Goal: Task Accomplishment & Management: Complete application form

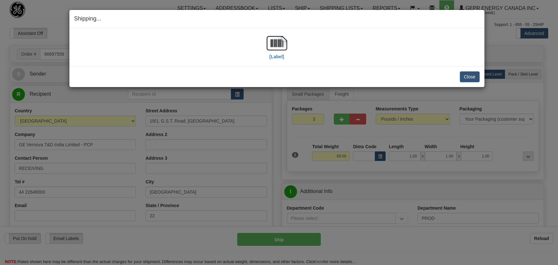
select select "2"
select select "0"
select select "1"
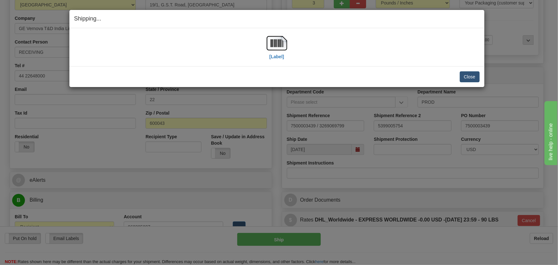
scroll to position [116, 0]
click at [475, 75] on button "Close" at bounding box center [470, 76] width 20 height 11
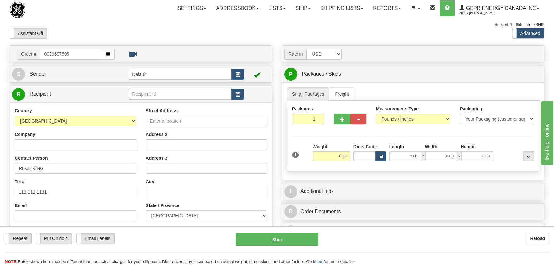
click at [49, 54] on input "0086697596" at bounding box center [71, 54] width 62 height 11
type input "86697596"
click at [185, 40] on body "Training Course Close Toggle navigation Settings Shipping Preferences New Recip…" at bounding box center [277, 132] width 554 height 265
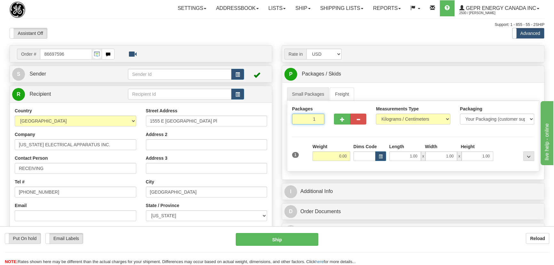
drag, startPoint x: 310, startPoint y: 119, endPoint x: 332, endPoint y: 134, distance: 26.3
click at [331, 134] on div "Packages 1 1 Measurements Type" at bounding box center [413, 136] width 252 height 71
type input "2"
drag, startPoint x: 332, startPoint y: 136, endPoint x: 329, endPoint y: 147, distance: 11.3
click at [332, 137] on div "Packages 2 1 Measurements Type" at bounding box center [413, 136] width 252 height 71
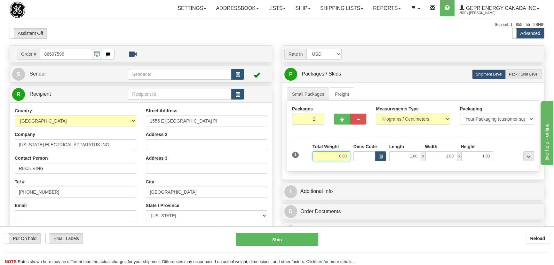
click at [328, 155] on input "0.00" at bounding box center [332, 156] width 38 height 10
type input "20.00"
click at [396, 118] on select "Pounds / Inches Kilograms / Centimeters" at bounding box center [413, 119] width 74 height 11
select select "0"
click at [376, 114] on select "Pounds / Inches Kilograms / Centimeters" at bounding box center [413, 119] width 74 height 11
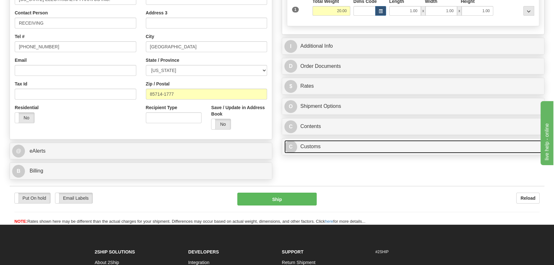
click at [394, 143] on link "C Customs" at bounding box center [413, 146] width 258 height 13
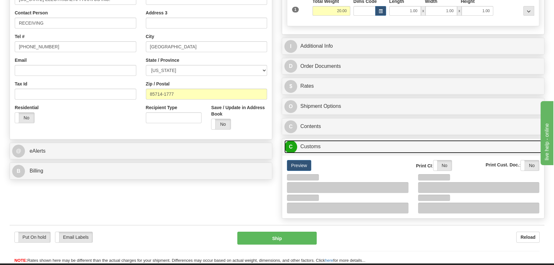
scroll to position [233, 0]
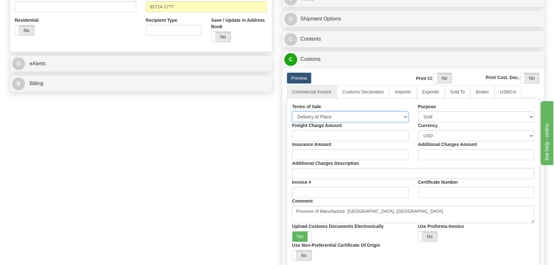
click at [335, 115] on select "Free Carrier Free On Board Ex Works Delivered Duty Unpaid Delivered Duty Paid C…" at bounding box center [350, 116] width 116 height 11
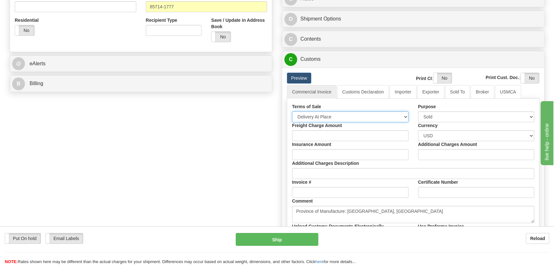
select select "7"
click at [292, 111] on select "Free Carrier Free On Board Ex Works Delivered Duty Unpaid Delivered Duty Paid C…" at bounding box center [350, 116] width 116 height 11
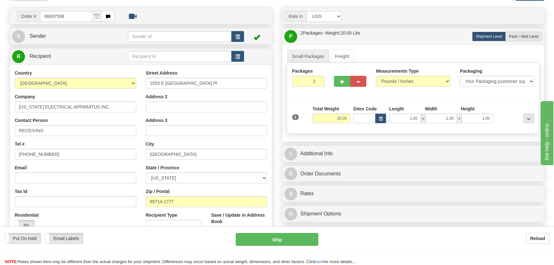
scroll to position [29, 0]
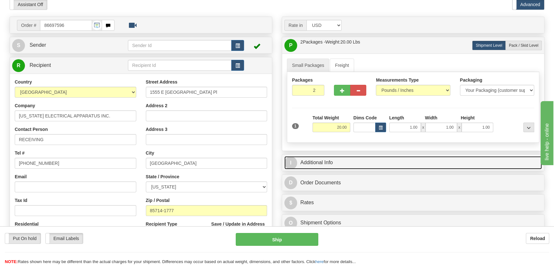
click at [415, 161] on link "I Additional Info" at bounding box center [413, 162] width 258 height 13
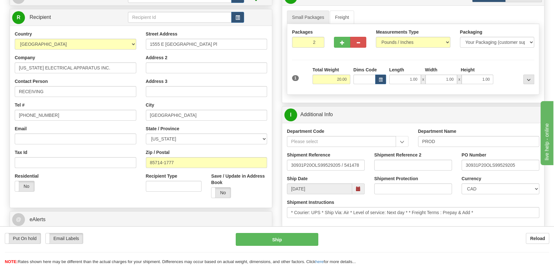
scroll to position [87, 0]
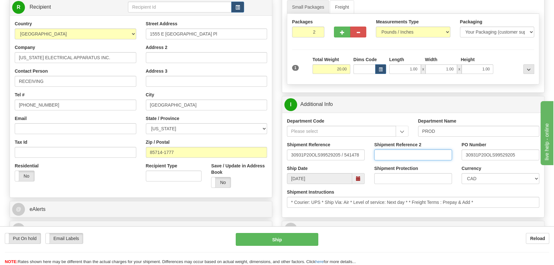
click at [415, 154] on input "Shipment Reference 2" at bounding box center [413, 154] width 78 height 11
paste input "5399006118"
type input "5399006118"
click at [490, 180] on select "CAD USD EUR ZAR RON ANG ARN AUD AUS AWG BBD BFR BGN BHD BMD BND BRC BRL CHP CKZ…" at bounding box center [501, 178] width 78 height 11
select select "1"
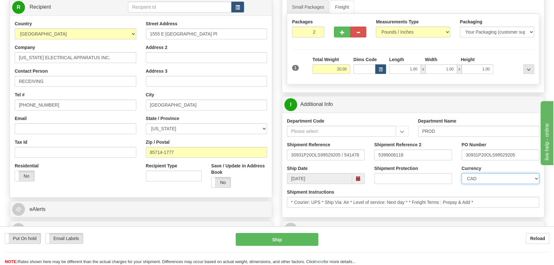
click at [462, 173] on select "CAD USD EUR ZAR RON ANG ARN AUD AUS AWG BBD BFR BGN BHD BMD BND BRC BRL CHP CKZ…" at bounding box center [501, 178] width 78 height 11
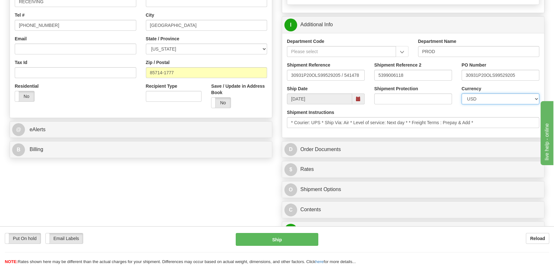
scroll to position [203, 0]
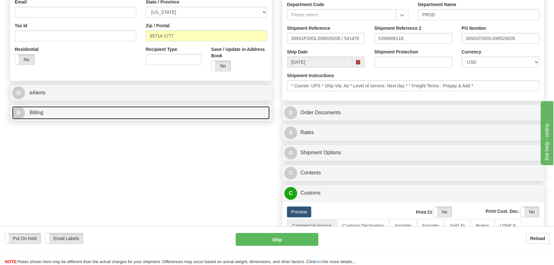
click at [187, 113] on link "B Billing" at bounding box center [141, 112] width 258 height 13
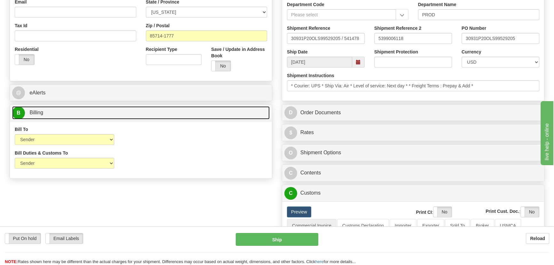
click at [187, 113] on link "B Billing" at bounding box center [141, 112] width 258 height 13
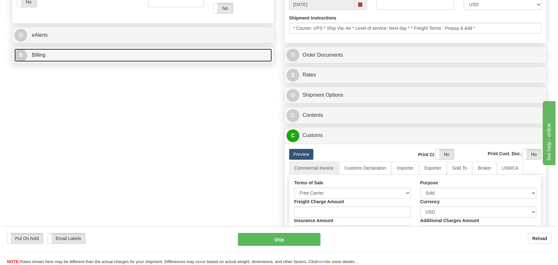
scroll to position [262, 0]
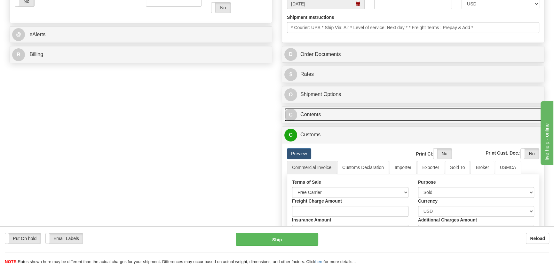
click at [388, 110] on link "C Contents" at bounding box center [413, 114] width 258 height 13
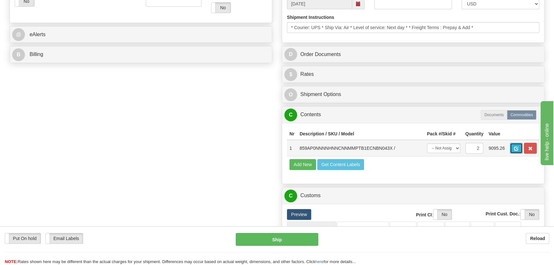
click at [516, 152] on button "button" at bounding box center [516, 148] width 13 height 11
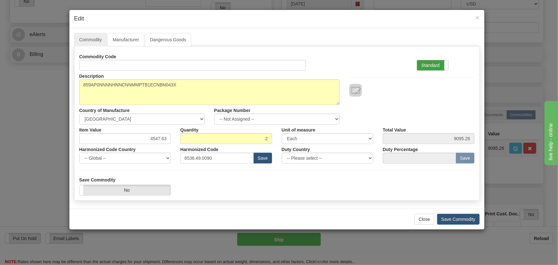
click at [440, 61] on label "Standard" at bounding box center [432, 65] width 31 height 10
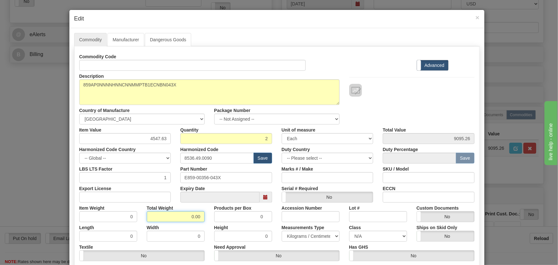
drag, startPoint x: 189, startPoint y: 220, endPoint x: 215, endPoint y: 227, distance: 27.5
click at [209, 224] on div "Commodity Code Standard Advanced Description 859AP0NNNNHNNCNNMMPTB1ECNBN043X Co…" at bounding box center [276, 165] width 395 height 229
type input "2"
type input "1.0000"
paste input "3.961,57"
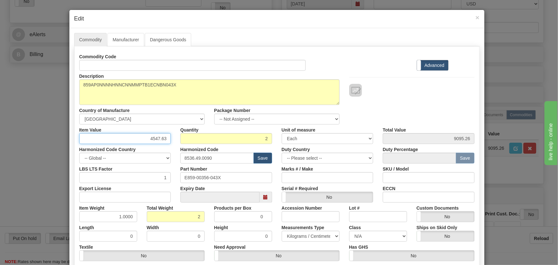
drag, startPoint x: 148, startPoint y: 138, endPoint x: 177, endPoint y: 144, distance: 29.5
click at [178, 145] on div "Commodity Code Standard Advanced Description 859AP0NNNNHNNCNNMMPTB1ECNBN043X Co…" at bounding box center [276, 165] width 395 height 229
type input "3961.57"
type input "7923.14"
click at [395, 112] on div "Description 859AP0NNNNHNNCNNMMPTB1ECNBN043X Country of Manufacture -- Unknown -…" at bounding box center [277, 98] width 405 height 54
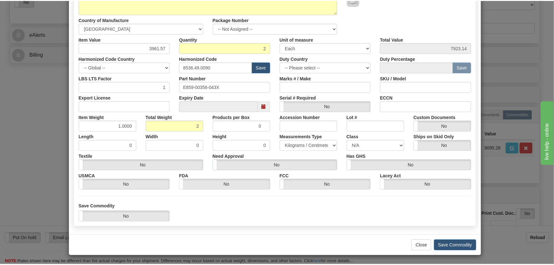
scroll to position [91, 0]
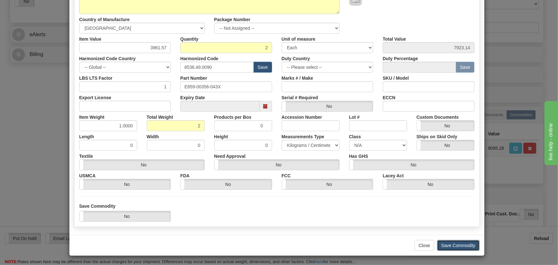
click at [463, 245] on button "Save Commodity" at bounding box center [458, 245] width 43 height 11
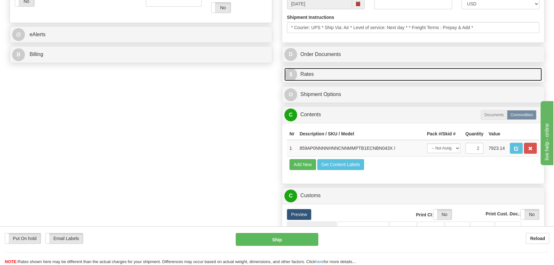
click at [454, 73] on link "$ Rates" at bounding box center [413, 74] width 258 height 13
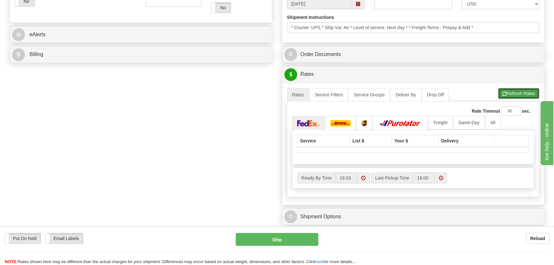
click at [524, 93] on button "Refresh Rates" at bounding box center [518, 93] width 41 height 11
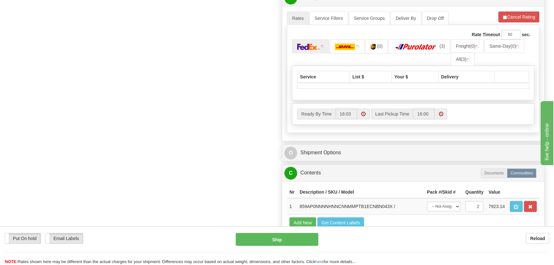
scroll to position [349, 0]
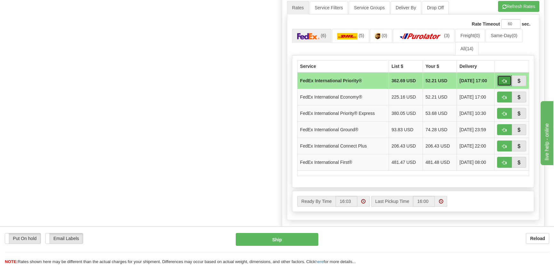
click at [505, 79] on span "button" at bounding box center [504, 81] width 4 height 4
type input "01"
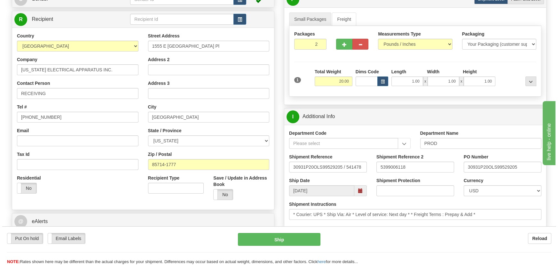
scroll to position [70, 0]
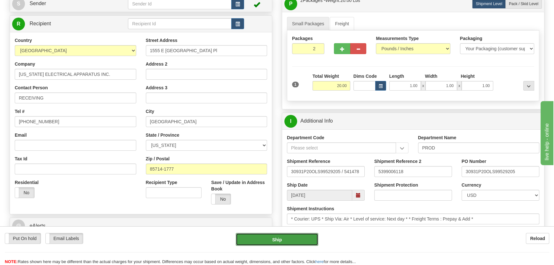
click at [286, 241] on button "Ship" at bounding box center [277, 239] width 83 height 13
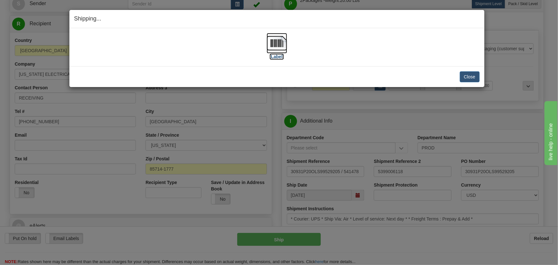
click at [280, 47] on img at bounding box center [277, 43] width 20 height 20
click at [468, 76] on button "Close" at bounding box center [470, 76] width 20 height 11
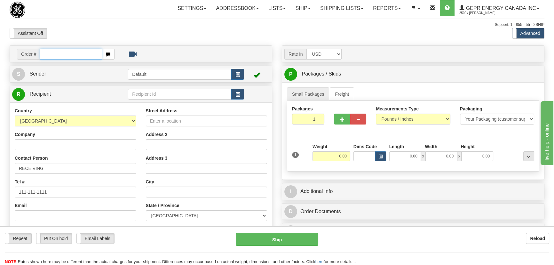
paste input "0086697606"
click at [49, 55] on input "0086697606" at bounding box center [71, 54] width 62 height 11
type input "86697606"
click at [165, 35] on body "Training Course Close Toggle navigation Settings Shipping Preferences New Recip…" at bounding box center [277, 132] width 554 height 265
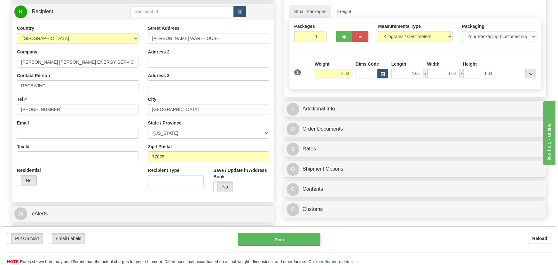
scroll to position [29, 0]
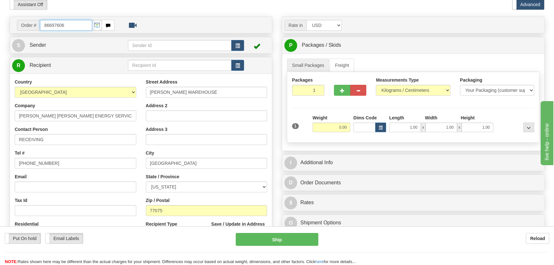
drag, startPoint x: 49, startPoint y: 30, endPoint x: 0, endPoint y: 30, distance: 49.3
click at [0, 30] on div "Toggle navigation Settings Shipping Preferences Fields Preferences New" at bounding box center [277, 151] width 554 height 361
click at [291, 10] on body "Training Course Close Toggle navigation Settings Shipping Preferences New Recip…" at bounding box center [277, 103] width 554 height 265
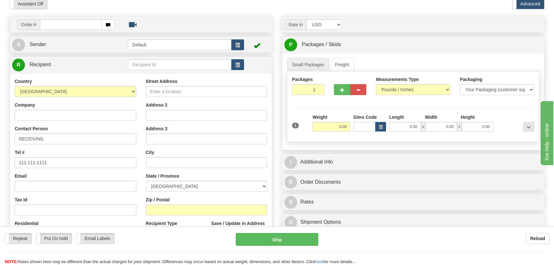
scroll to position [58, 0]
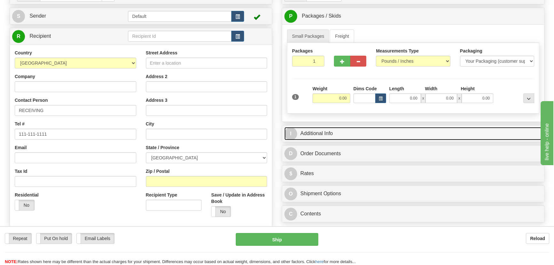
click at [378, 133] on link "I Additional Info" at bounding box center [413, 133] width 258 height 13
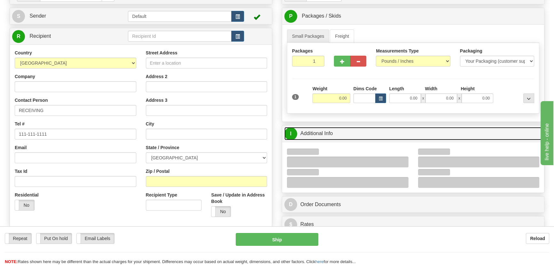
scroll to position [116, 0]
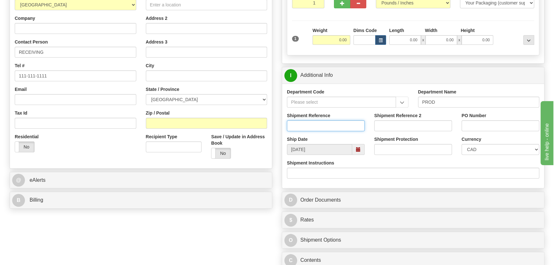
click at [332, 129] on input "Shipment Reference" at bounding box center [326, 125] width 78 height 11
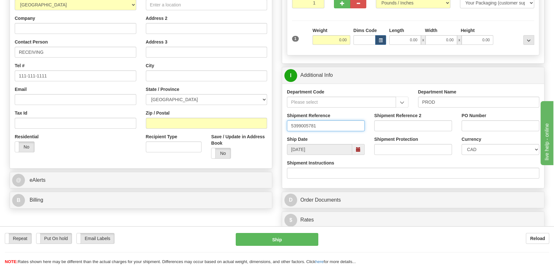
type input "5399005781"
click at [489, 130] on div "PO Number" at bounding box center [500, 124] width 87 height 24
click at [487, 128] on input "PO Number" at bounding box center [501, 125] width 78 height 11
paste input "CONCESSION 14372908299 P"
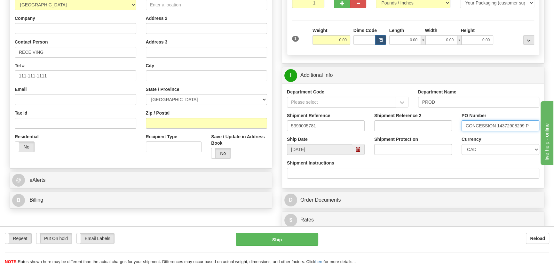
type input "CONCESSION 14372908299 P"
click at [473, 149] on select "CAD USD EUR ZAR RON ANG ARN AUD AUS AWG BBD BFR BGN BHD BMD BND BRC BRL CHP CKZ…" at bounding box center [501, 149] width 78 height 11
select select "1"
click at [462, 144] on select "CAD USD EUR ZAR RON ANG ARN AUD AUS AWG BBD BFR BGN BHD BMD BND BRC BRL CHP CKZ…" at bounding box center [501, 149] width 78 height 11
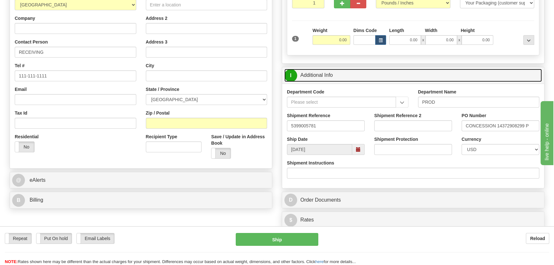
click at [436, 81] on link "I Additional Info" at bounding box center [413, 75] width 258 height 13
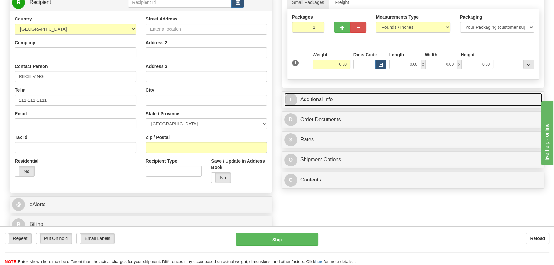
scroll to position [58, 0]
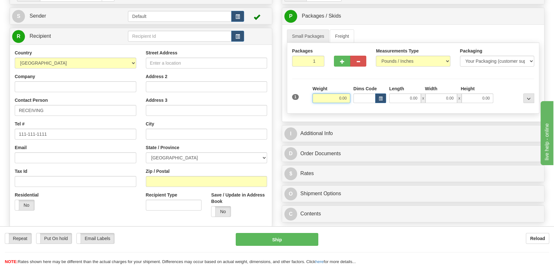
drag, startPoint x: 338, startPoint y: 98, endPoint x: 365, endPoint y: 100, distance: 27.0
click at [361, 99] on div "1 Weight 0.00 Dims Code 0.00" at bounding box center [412, 96] width 245 height 23
type input "25.00"
click at [74, 85] on input "Company" at bounding box center [76, 86] width 122 height 11
paste input "BAKER HUGHES ENERGY SERVICES LLC"
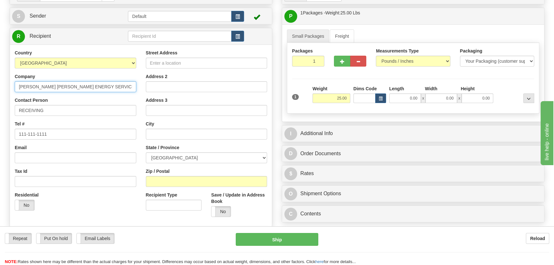
type input "BAKER HUGHES ENERGY SERVICES LLC"
click at [103, 61] on select "AFGHANISTAN ALAND ISLANDS ALBANIA ALGERIA AMERICAN SAMOA ANDORRA ANGOLA ANGUILL…" at bounding box center [76, 63] width 122 height 11
select select "US"
click at [15, 58] on select "AFGHANISTAN ALAND ISLANDS ALBANIA ALGERIA AMERICAN SAMOA ANDORRA ANGOLA ANGUILL…" at bounding box center [76, 63] width 122 height 11
click at [195, 61] on input "Street Address" at bounding box center [207, 63] width 122 height 11
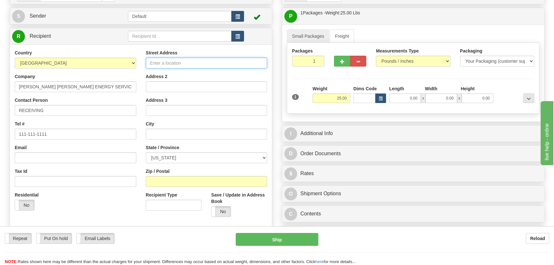
paste input "8424 HANSEN ROAD"
type input "8424 HANSEN ROAD"
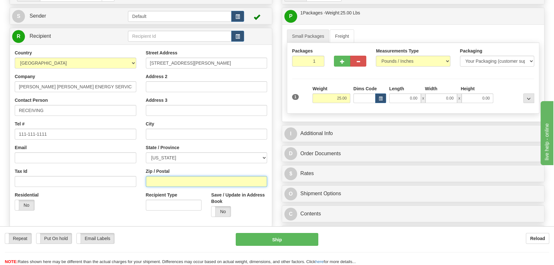
drag, startPoint x: 203, startPoint y: 179, endPoint x: 198, endPoint y: 181, distance: 5.0
click at [203, 179] on input "Zip / Postal" at bounding box center [207, 181] width 122 height 11
paste input "77075"
type input "77075"
click at [89, 194] on div "Residential Yes No" at bounding box center [75, 204] width 131 height 24
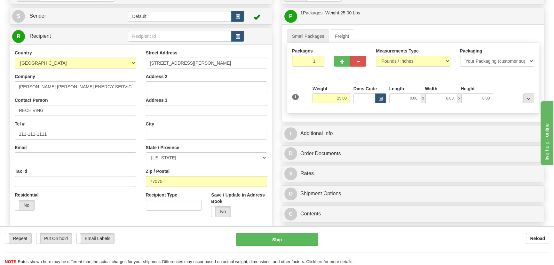
type input "HOUSTON"
select select "TX"
click at [186, 90] on input "Address 2" at bounding box center [207, 86] width 122 height 11
paste input "HANSEN WAREHOUSE"
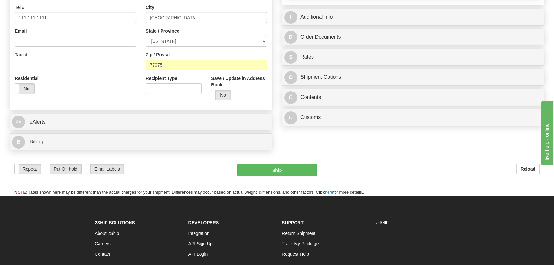
type input "HANSEN WAREHOUSE"
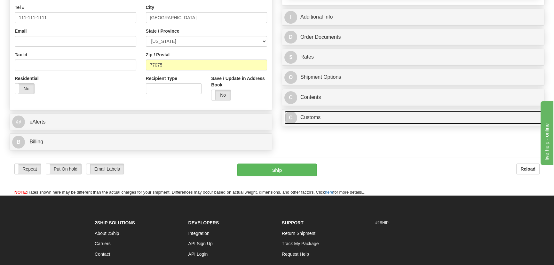
click at [349, 117] on link "C Customs" at bounding box center [413, 117] width 258 height 13
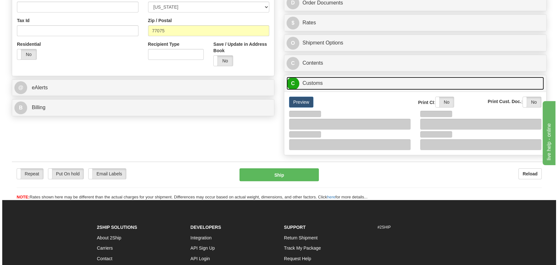
scroll to position [233, 0]
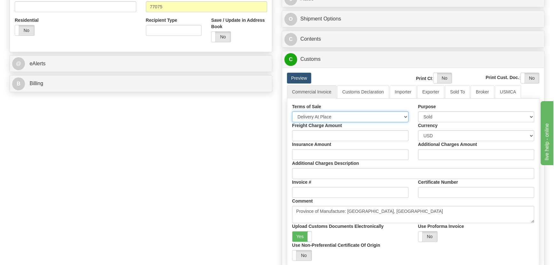
click at [334, 117] on select "Free Carrier Free On Board Ex Works Delivered Duty Unpaid Delivered Duty Paid C…" at bounding box center [350, 116] width 116 height 11
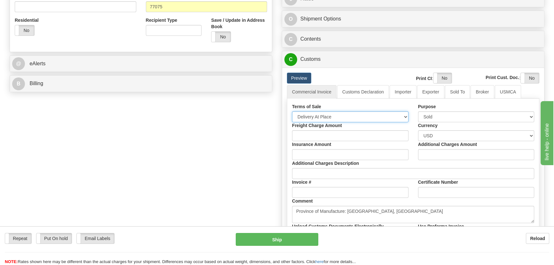
select select "7"
click at [292, 111] on select "Free Carrier Free On Board Ex Works Delivered Duty Unpaid Delivered Duty Paid C…" at bounding box center [350, 116] width 116 height 11
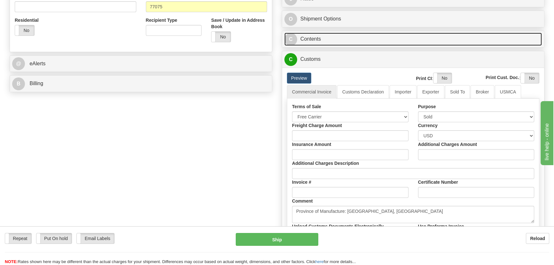
click at [431, 38] on link "C Contents" at bounding box center [413, 39] width 258 height 13
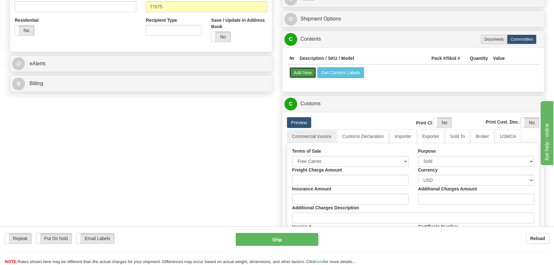
click at [301, 73] on button "Add New" at bounding box center [303, 72] width 27 height 11
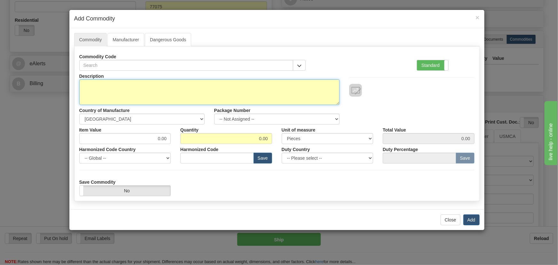
click at [199, 90] on textarea "Description" at bounding box center [209, 92] width 260 height 26
paste textarea "845EP5H5G5HCNAAFMAPTA3ECNAN"
type textarea "845EP5H5G5HCNAAFMAPTA3ECNAN"
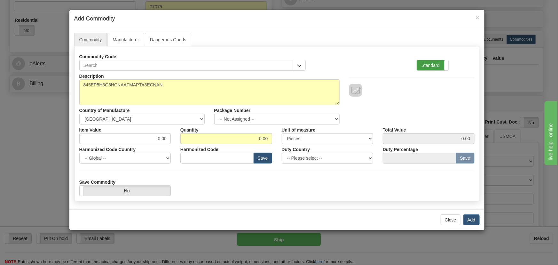
click at [438, 65] on label "Standard" at bounding box center [432, 65] width 31 height 10
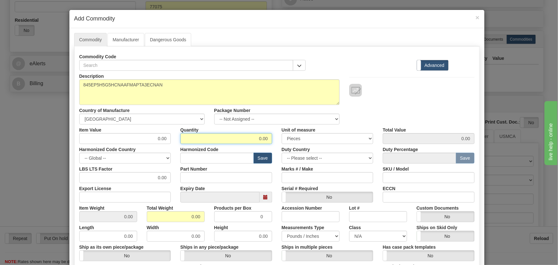
drag, startPoint x: 255, startPoint y: 141, endPoint x: 274, endPoint y: 149, distance: 20.5
click at [277, 148] on div "Description 845EP5H5G5HCNAAFMAPTA3ECNAN Country of Manufacture -- Unknown -- AF…" at bounding box center [276, 212] width 395 height 282
type input "1"
drag, startPoint x: 184, startPoint y: 216, endPoint x: 207, endPoint y: 227, distance: 25.8
click at [207, 227] on div "Description 845EP5H5G5HCNAAFMAPTA3ECNAN Country of Manufacture -- Unknown -- AF…" at bounding box center [276, 212] width 395 height 282
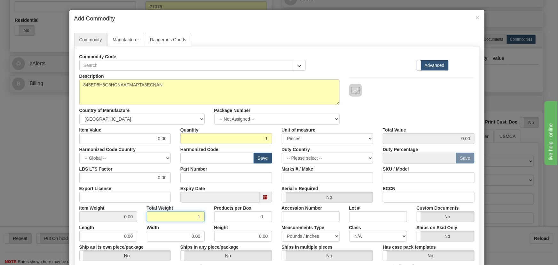
type input "1"
type input "1.0000"
click at [210, 227] on div "Height 0.00" at bounding box center [244, 232] width 68 height 20
drag, startPoint x: 148, startPoint y: 138, endPoint x: 165, endPoint y: 143, distance: 17.0
click at [178, 147] on div "Description 845EP5H5G5HCNAAFMAPTA3ECNAN Country of Manufacture -- Unknown -- AF…" at bounding box center [276, 212] width 395 height 282
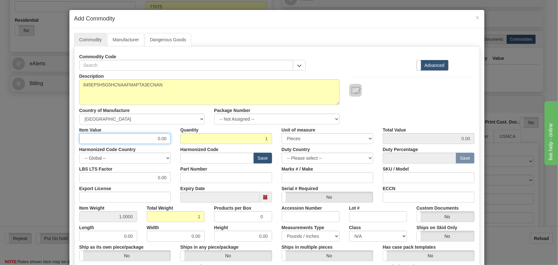
paste input "2.491,25"
type input "2491.25"
click at [444, 116] on div "Description 845EP5H5G5HCNAAFMAPTA3ECNAN Country of Manufacture -- Unknown -- AF…" at bounding box center [277, 98] width 405 height 54
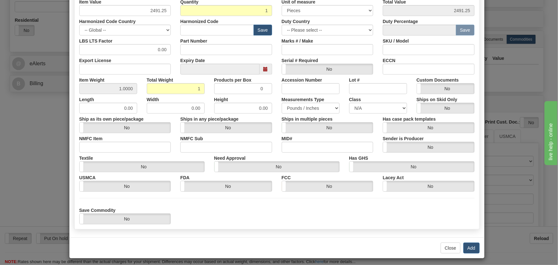
scroll to position [131, 0]
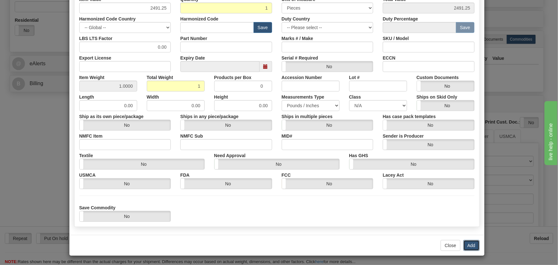
click at [467, 244] on button "Add" at bounding box center [472, 245] width 16 height 11
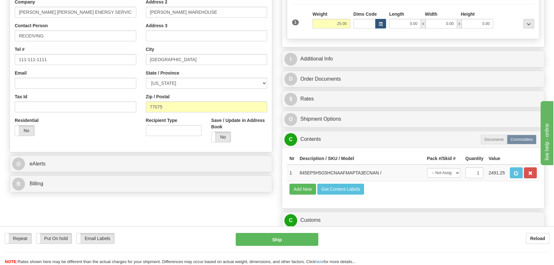
scroll to position [116, 0]
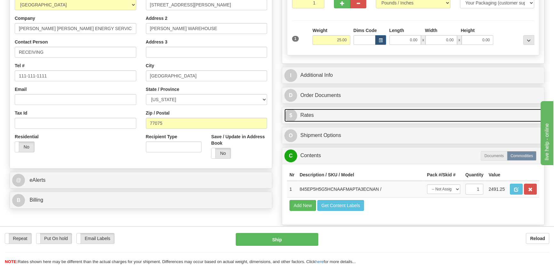
click at [433, 111] on link "$ Rates" at bounding box center [413, 115] width 258 height 13
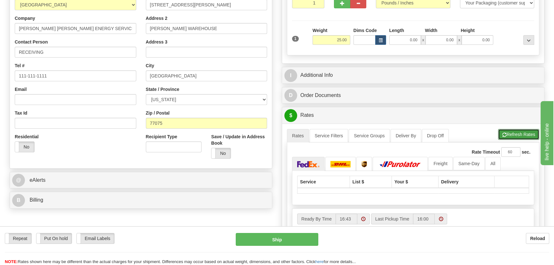
click at [502, 136] on span "button" at bounding box center [504, 135] width 4 height 4
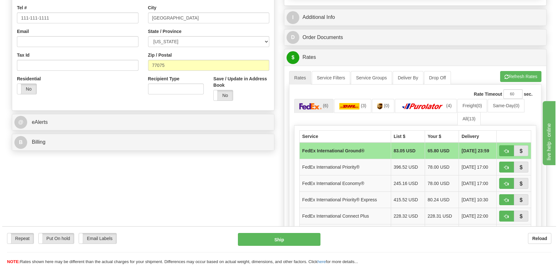
scroll to position [174, 0]
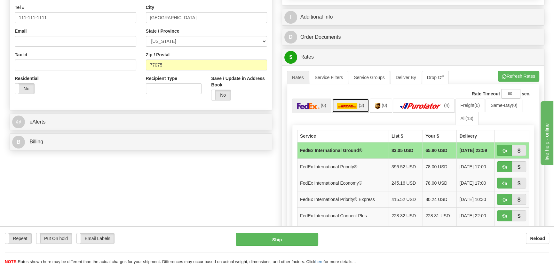
click at [355, 101] on link "(3)" at bounding box center [350, 106] width 37 height 14
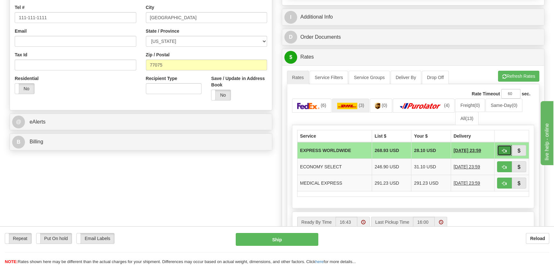
click at [503, 149] on span "button" at bounding box center [504, 151] width 4 height 4
type input "P"
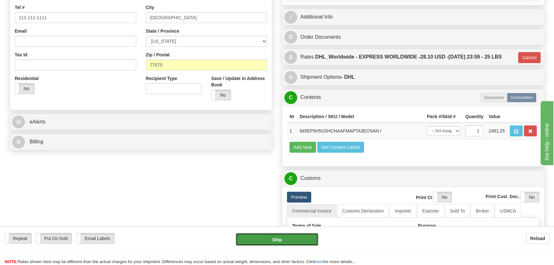
click at [287, 240] on button "Ship" at bounding box center [277, 239] width 83 height 13
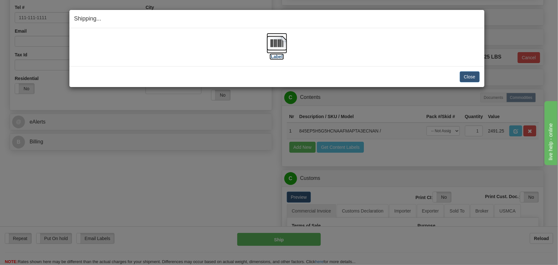
click at [275, 48] on img at bounding box center [277, 43] width 20 height 20
click at [467, 75] on button "Close" at bounding box center [470, 76] width 20 height 11
